Goal: Task Accomplishment & Management: Manage account settings

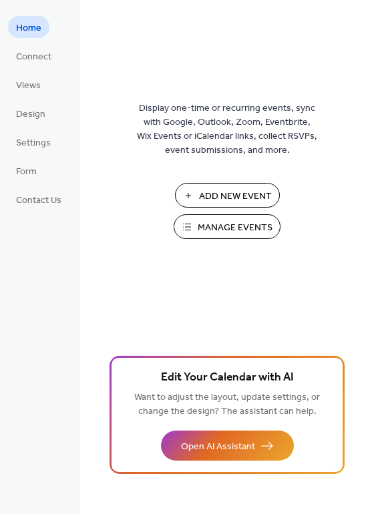
click at [231, 224] on span "Manage Events" at bounding box center [235, 228] width 75 height 14
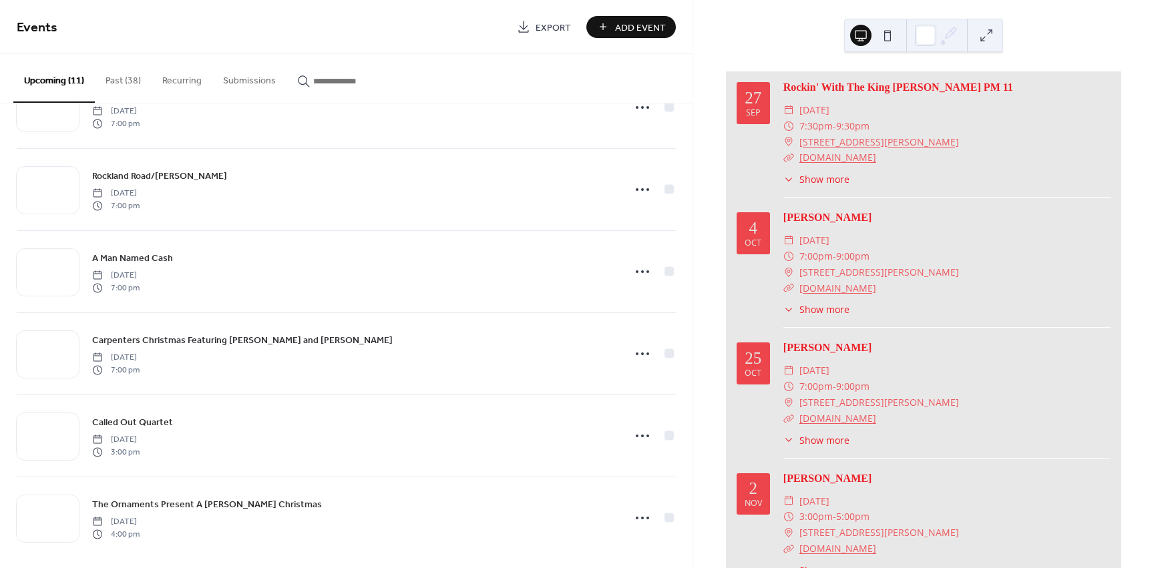
scroll to position [478, 0]
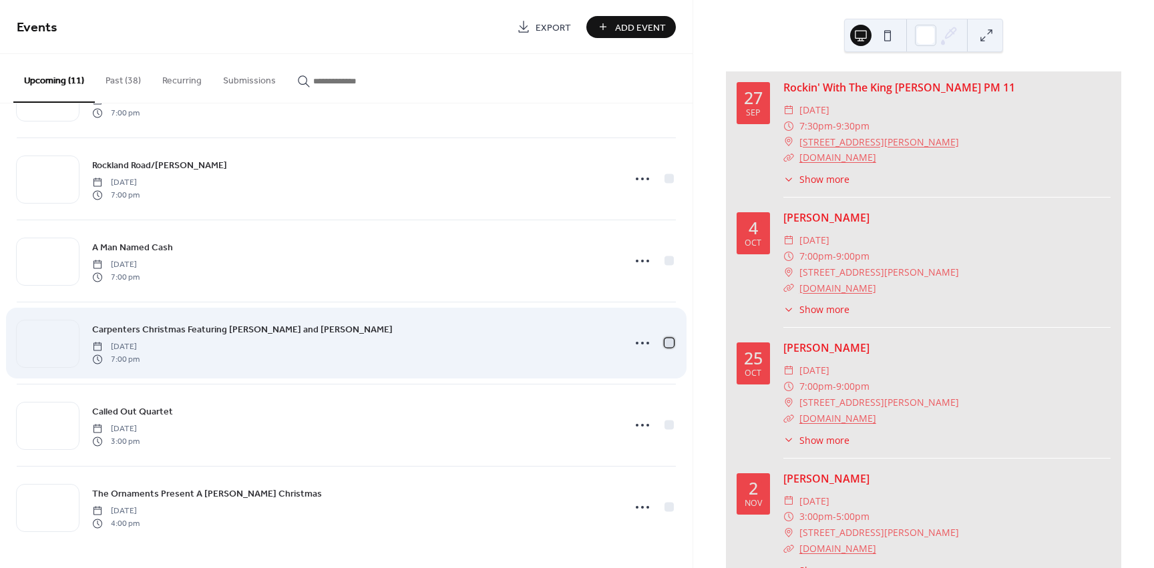
click at [665, 343] on div at bounding box center [669, 342] width 9 height 9
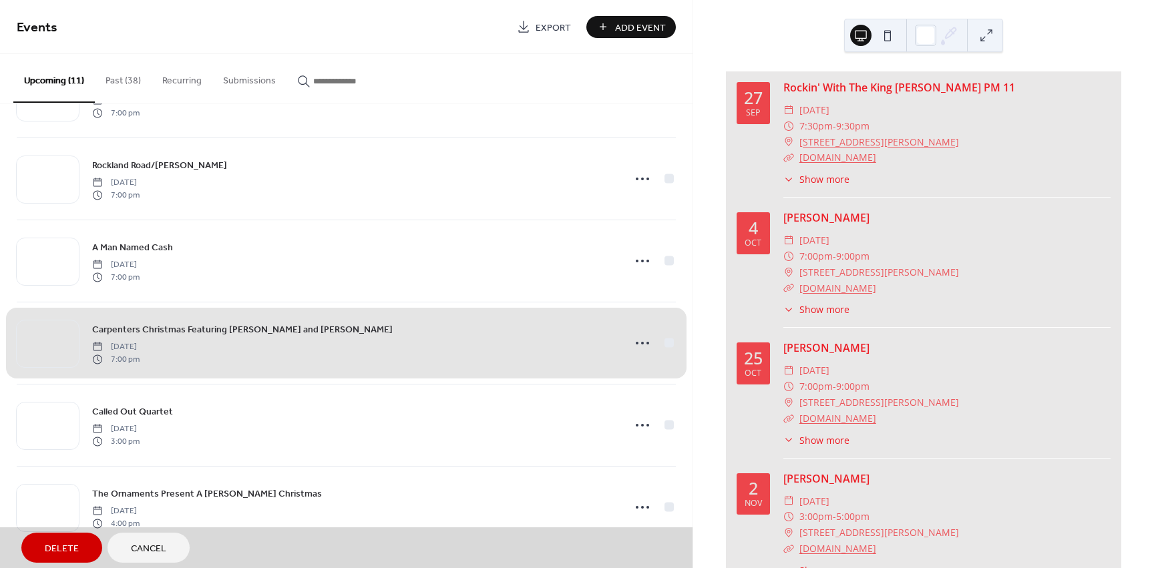
click at [665, 342] on div "Carpenters Christmas Featuring Janet Clazzy and Isabell Cring Friday, December …" at bounding box center [346, 343] width 659 height 82
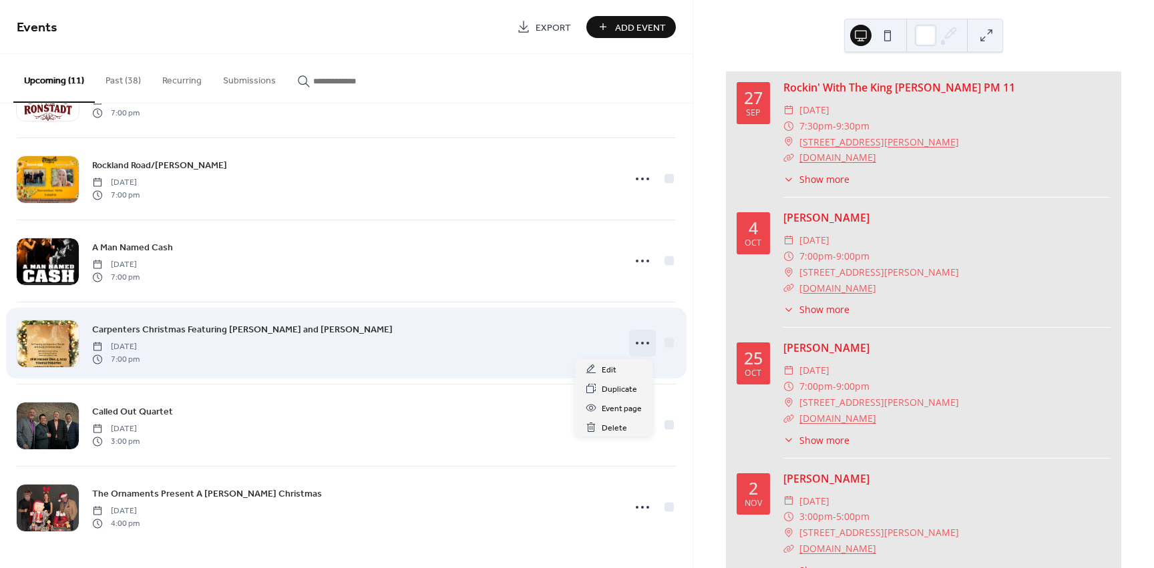
click at [639, 339] on icon at bounding box center [642, 343] width 21 height 21
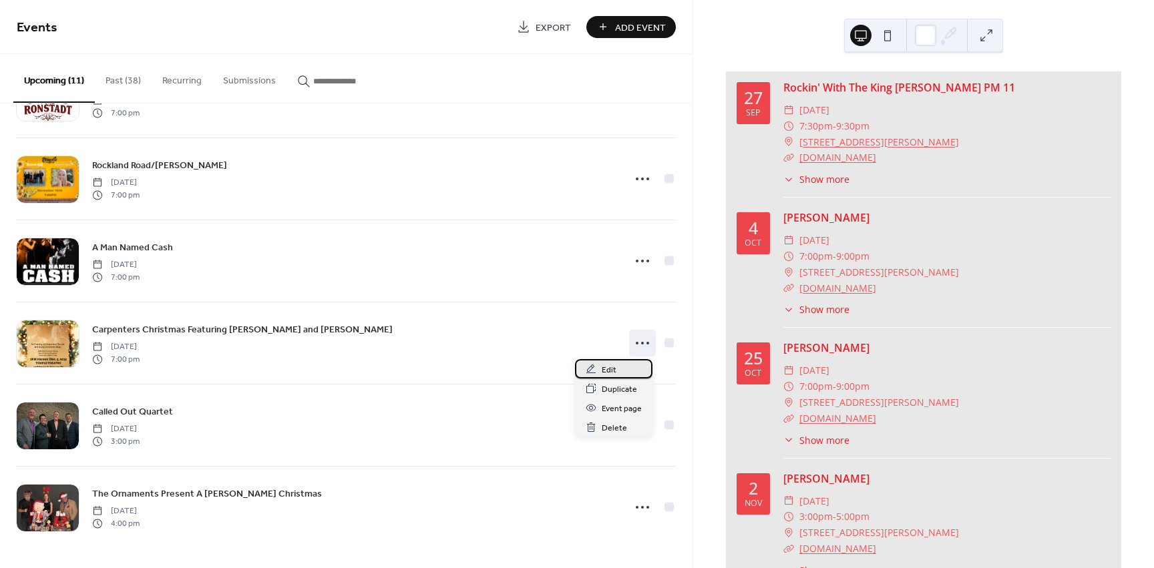
click at [612, 367] on span "Edit" at bounding box center [609, 370] width 15 height 14
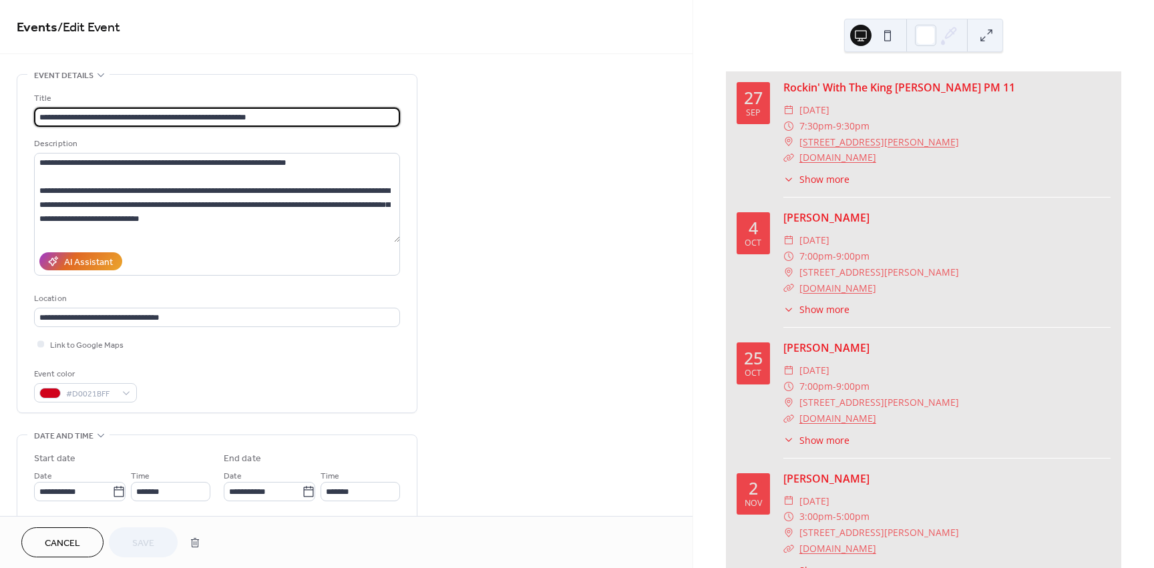
click at [238, 117] on input "**********" at bounding box center [217, 117] width 366 height 19
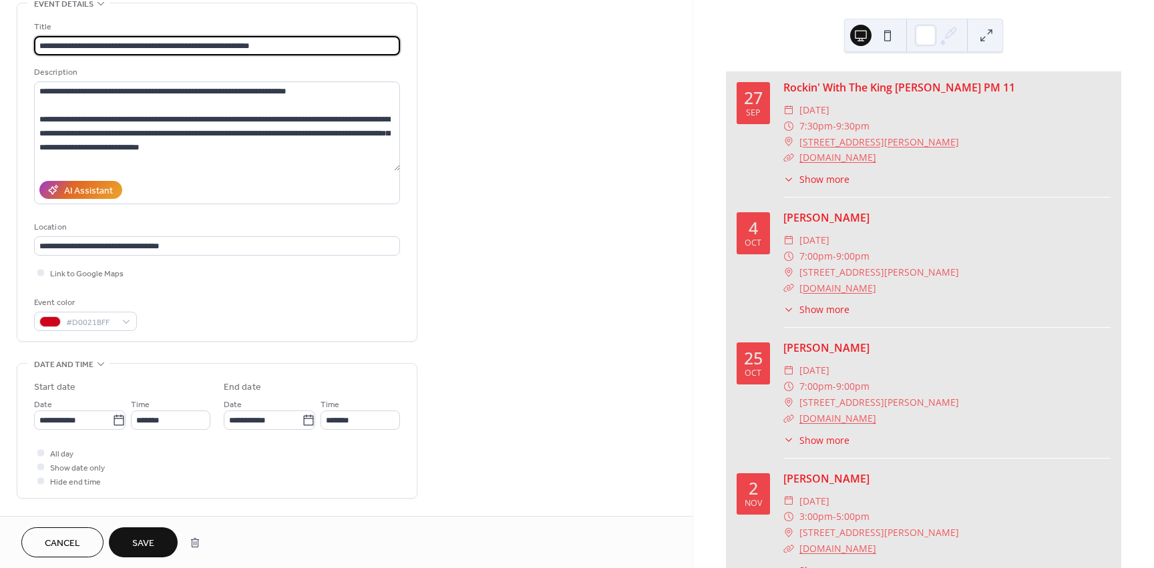
scroll to position [134, 0]
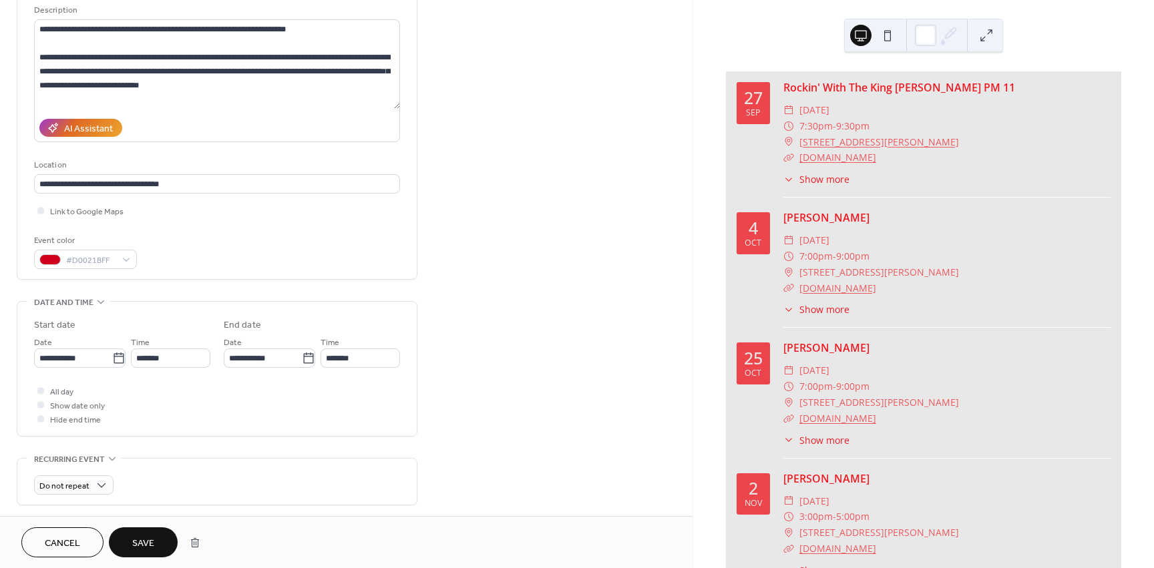
type input "**********"
click at [154, 537] on button "Save" at bounding box center [143, 543] width 69 height 30
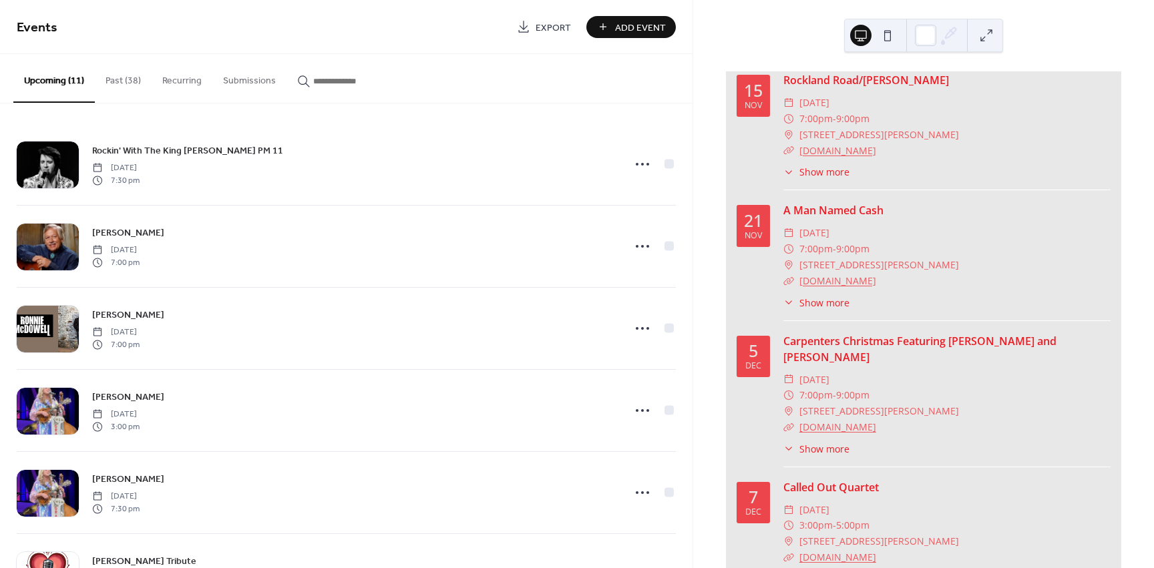
scroll to position [801, 0]
